Goal: Navigation & Orientation: Go to known website

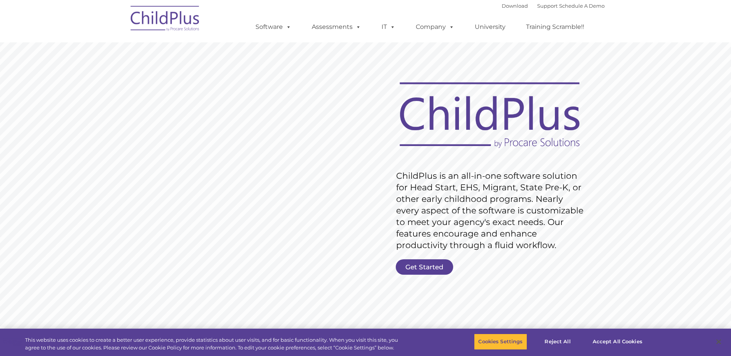
click at [188, 32] on img at bounding box center [165, 19] width 77 height 39
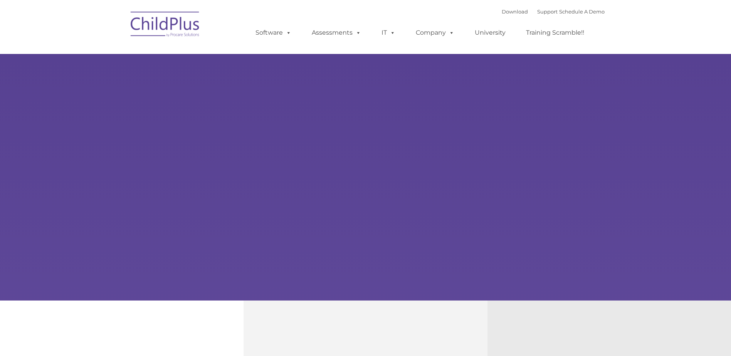
type input ""
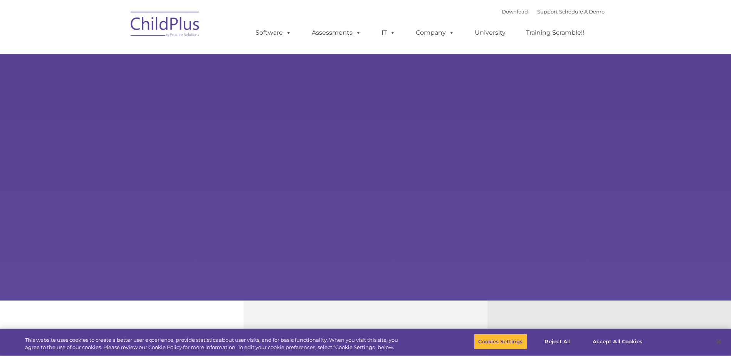
select select "MEDIUM"
